Goal: Information Seeking & Learning: Learn about a topic

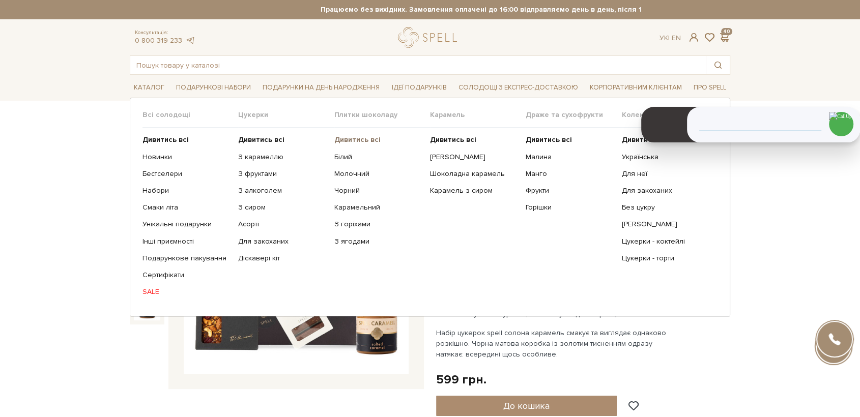
click at [354, 139] on b "Дивитись всі" at bounding box center [357, 139] width 46 height 9
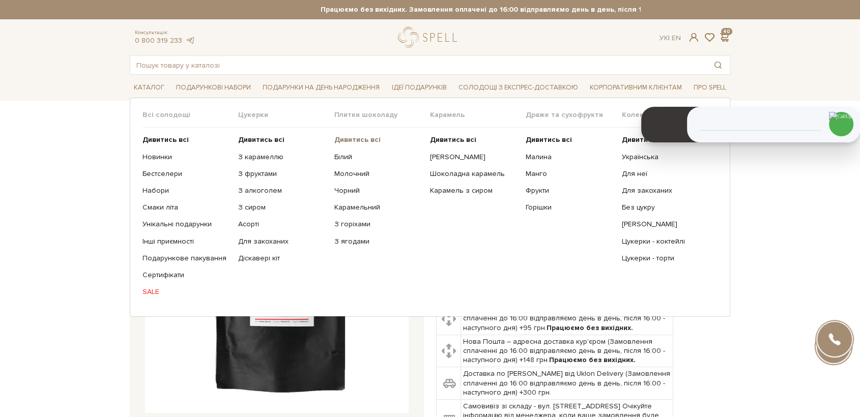
click at [344, 141] on b "Дивитись всі" at bounding box center [357, 139] width 46 height 9
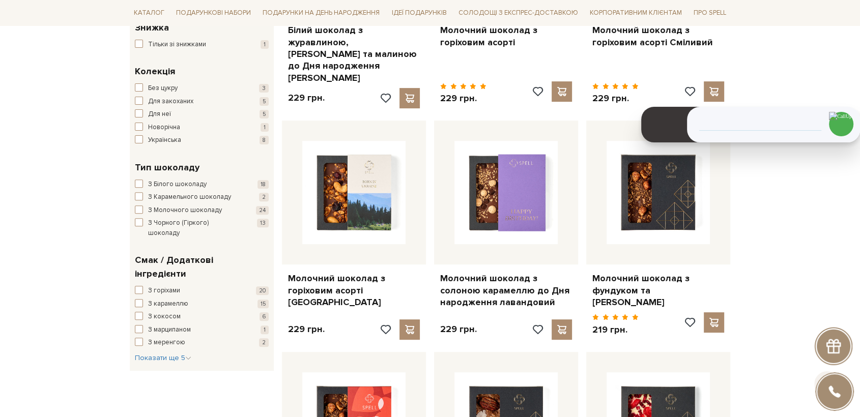
scroll to position [339, 0]
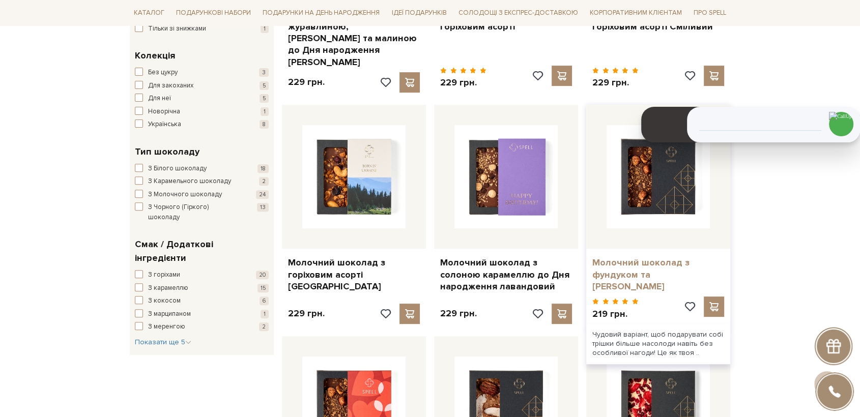
click at [635, 257] on link "Молочний шоколад з фундуком та [PERSON_NAME]" at bounding box center [659, 275] width 132 height 36
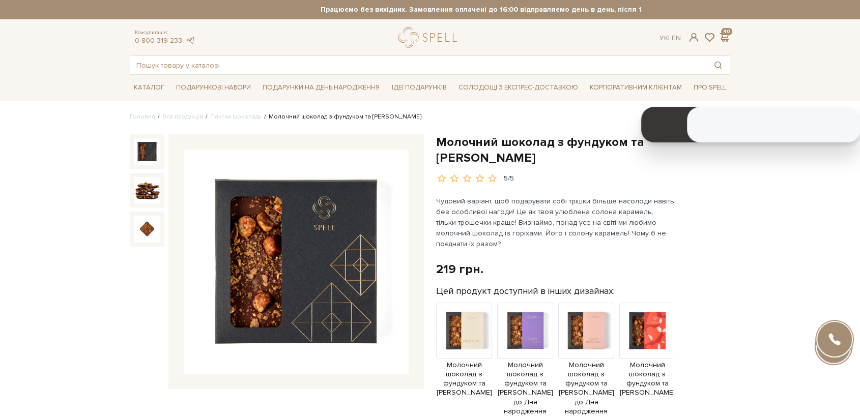
drag, startPoint x: 484, startPoint y: 156, endPoint x: 432, endPoint y: 137, distance: 54.6
click at [432, 137] on div "Молочний шоколад з фундуком та солоною карамеллю" at bounding box center [583, 380] width 306 height 493
click at [322, 264] on img at bounding box center [296, 262] width 225 height 225
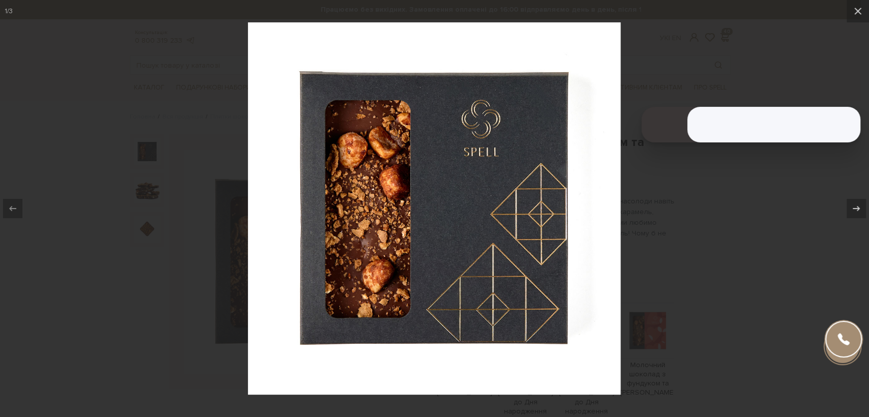
drag, startPoint x: 182, startPoint y: 289, endPoint x: 188, endPoint y: 305, distance: 17.2
click at [183, 290] on div at bounding box center [434, 208] width 869 height 417
